Goal: Find specific page/section

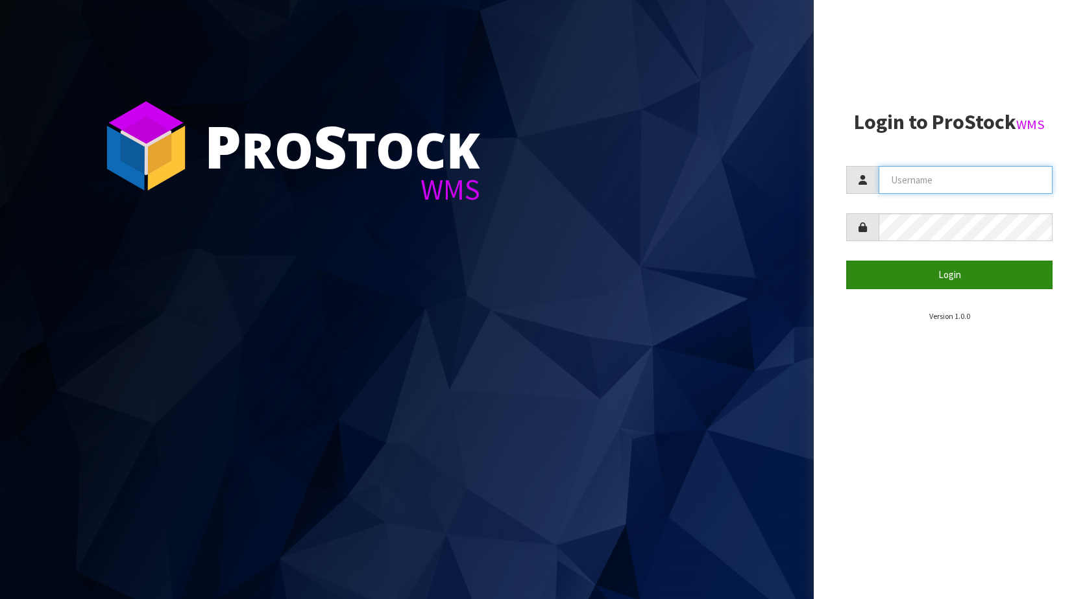
type input "KitchenAid"
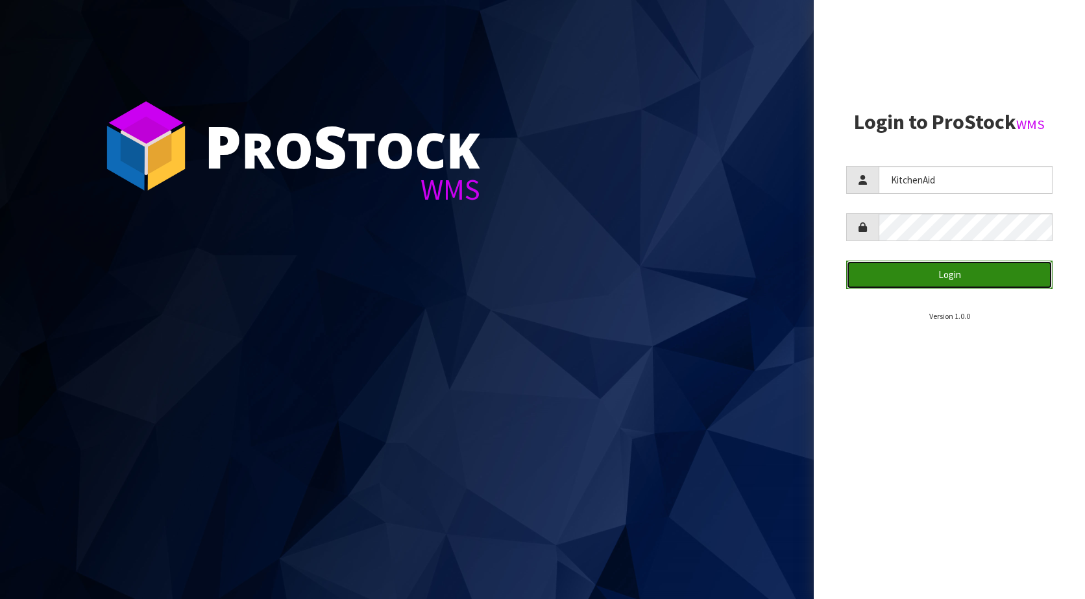
click at [900, 266] on button "Login" at bounding box center [949, 275] width 206 height 28
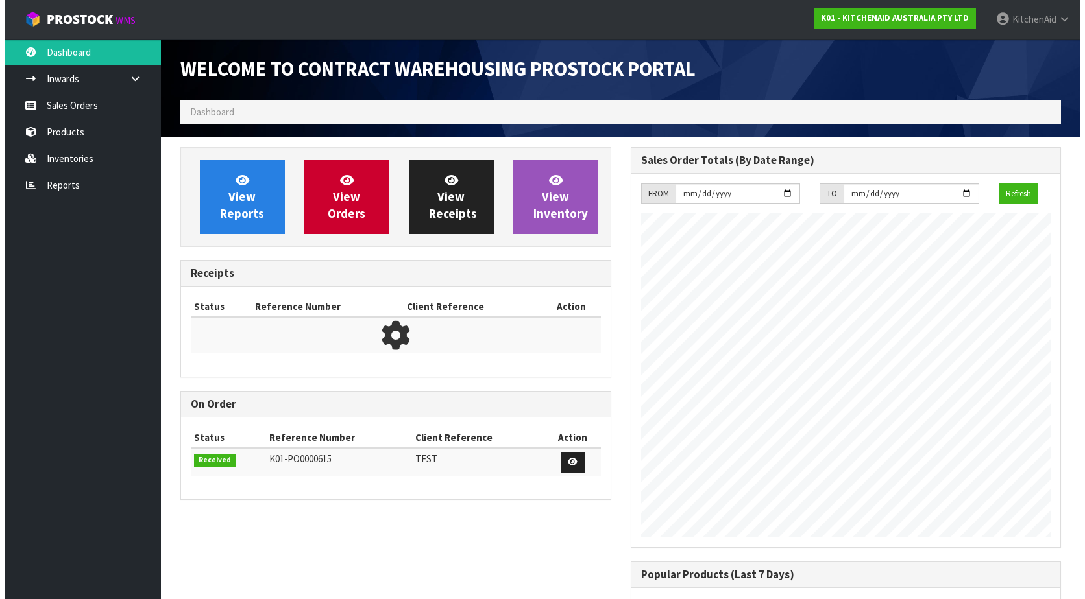
scroll to position [719, 450]
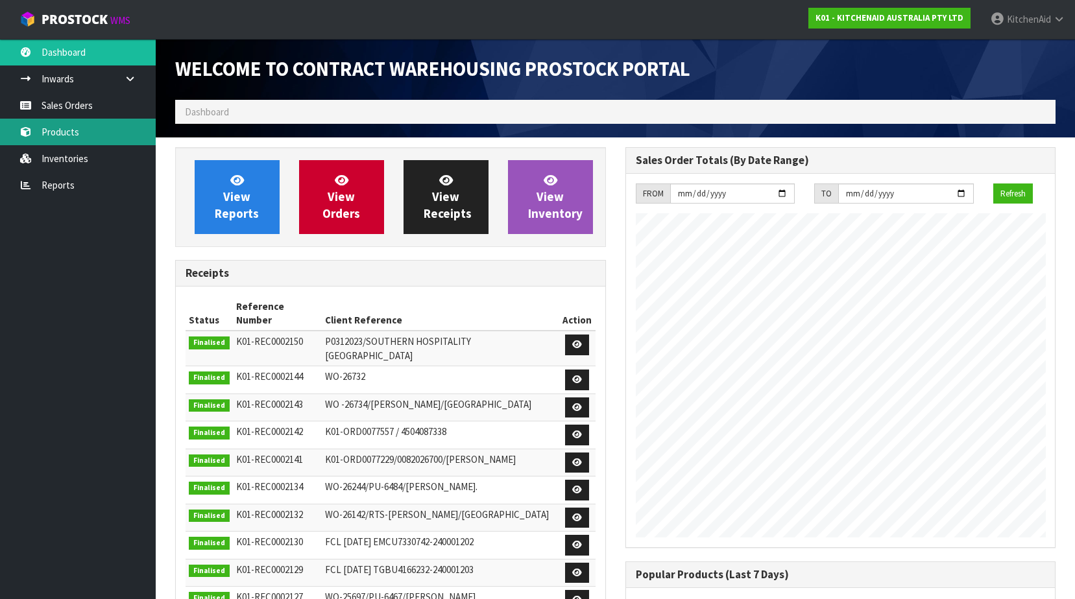
click at [40, 125] on link "Products" at bounding box center [78, 132] width 156 height 27
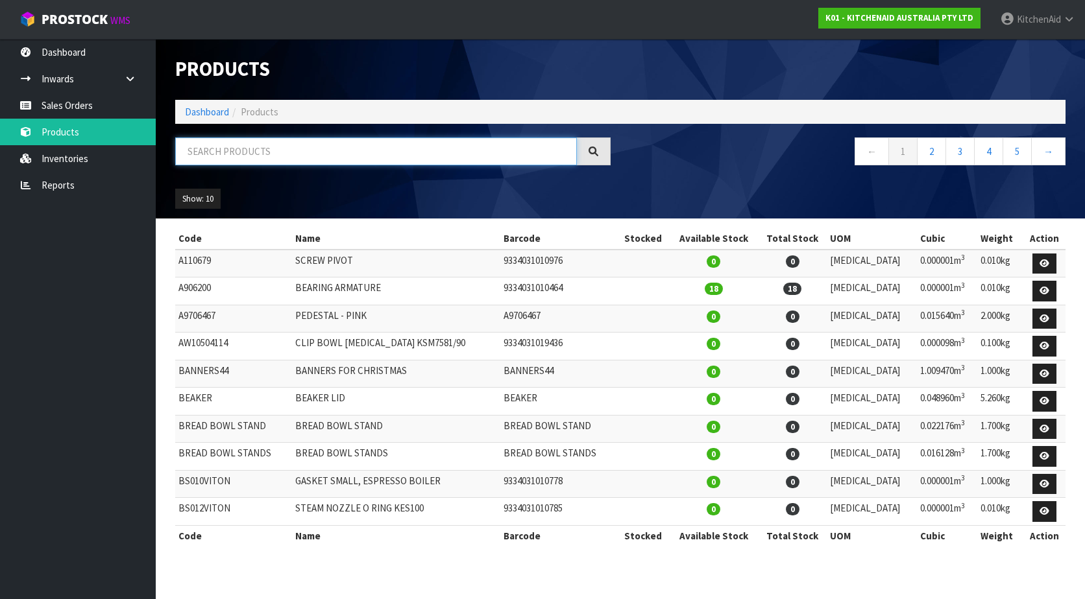
click at [354, 150] on input "text" at bounding box center [376, 152] width 402 height 28
type input "K"
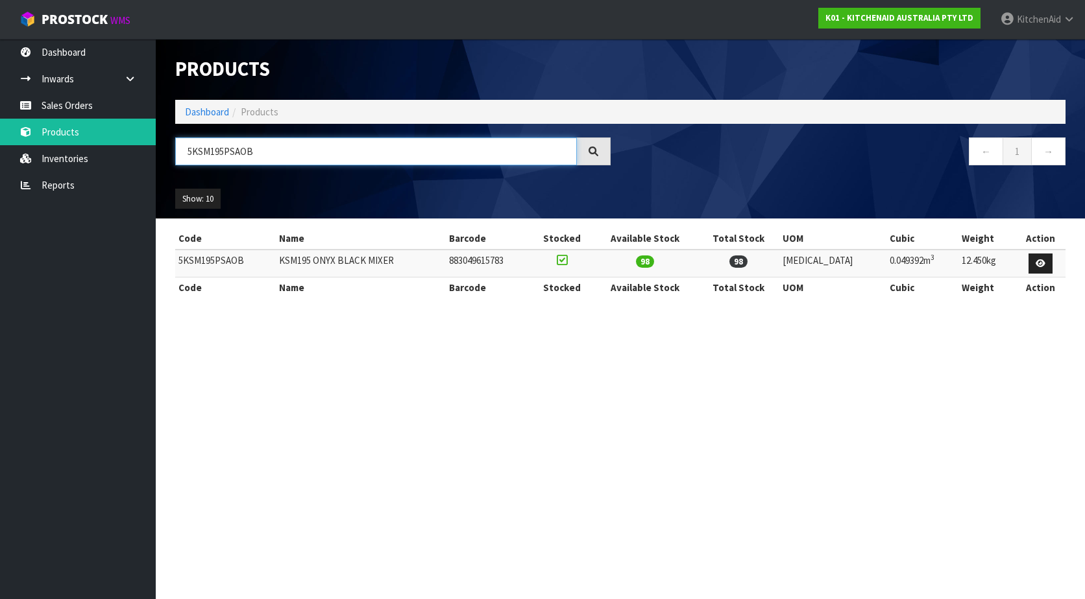
type input "5KSM195PSAOB"
click at [224, 263] on td "5KSM195PSAOB" at bounding box center [225, 264] width 101 height 28
copy td "5KSM195PSAOB"
